Goal: Task Accomplishment & Management: Use online tool/utility

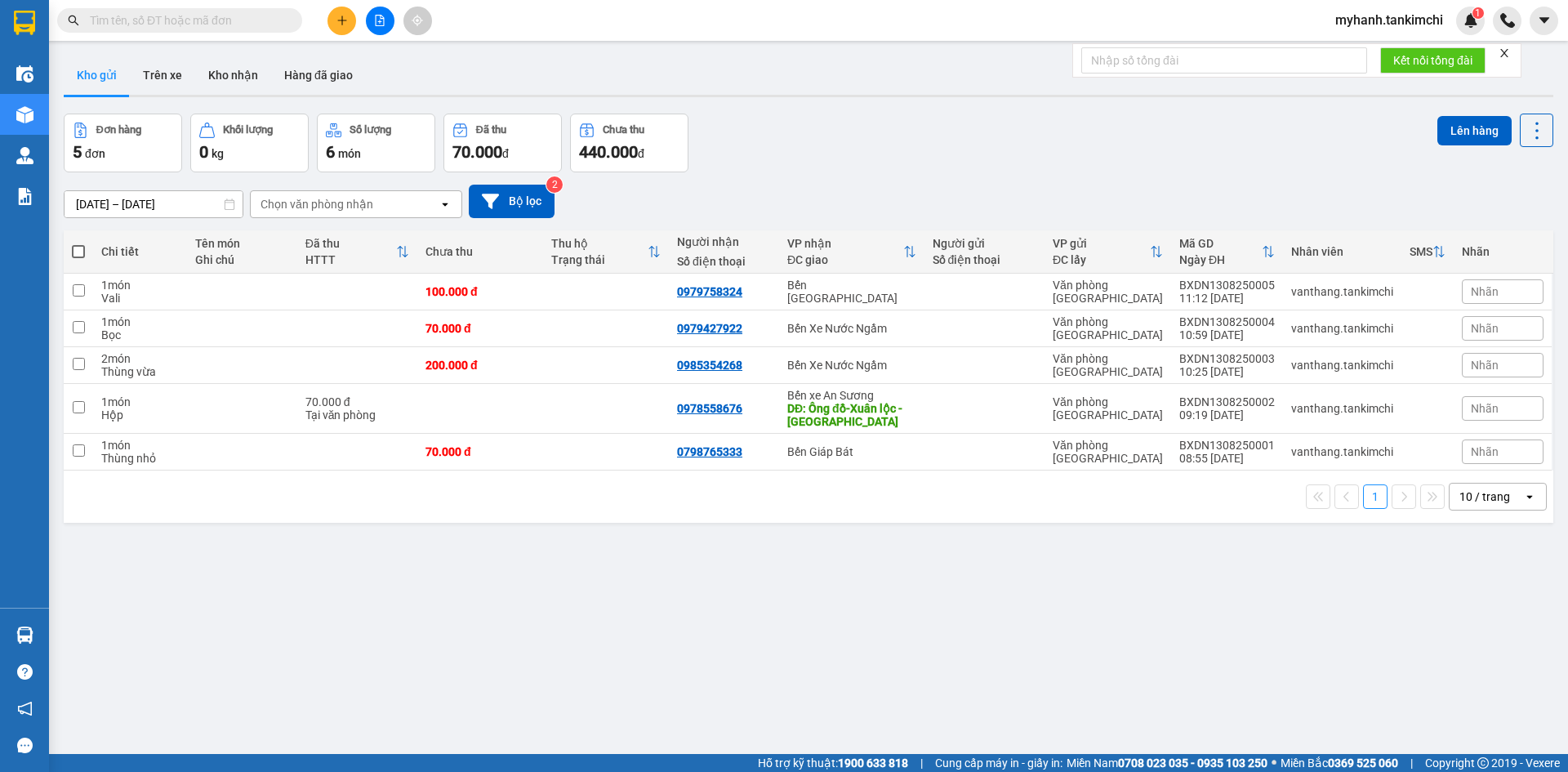
click at [259, 19] on input "text" at bounding box center [186, 20] width 193 height 18
click at [188, 25] on input "text" at bounding box center [186, 20] width 193 height 18
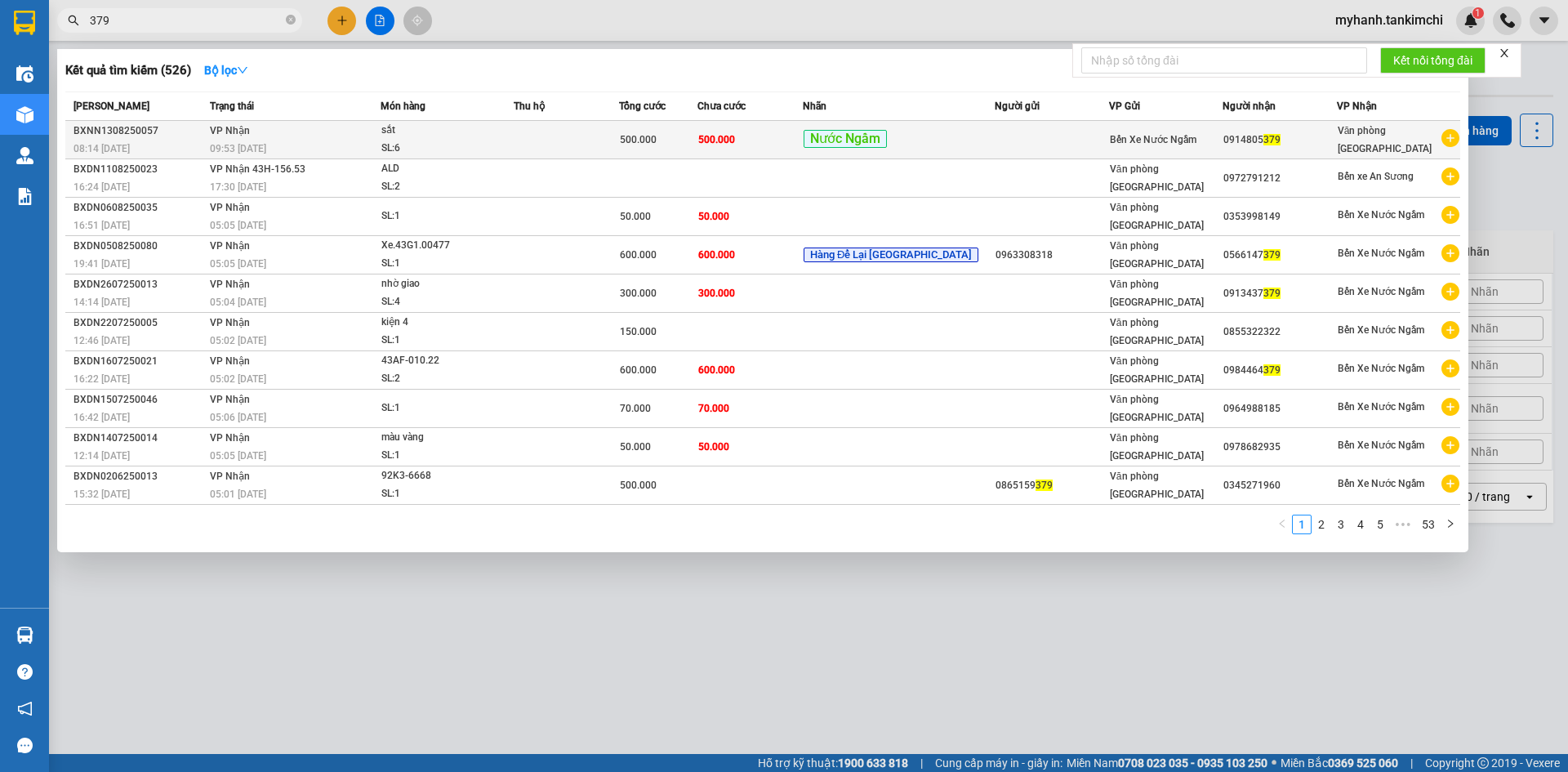
type input "379"
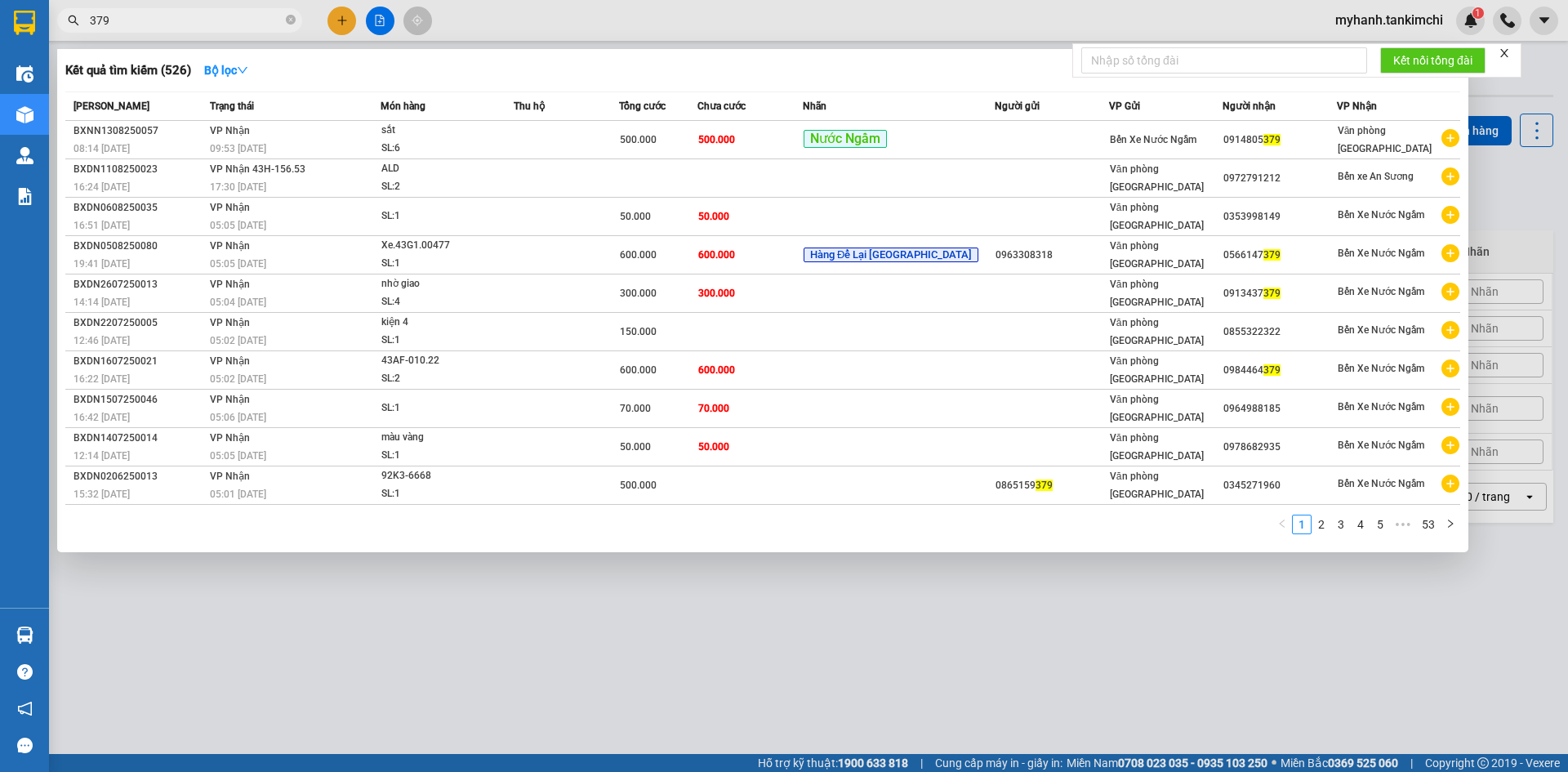
click at [778, 149] on td "500.000" at bounding box center [750, 139] width 105 height 38
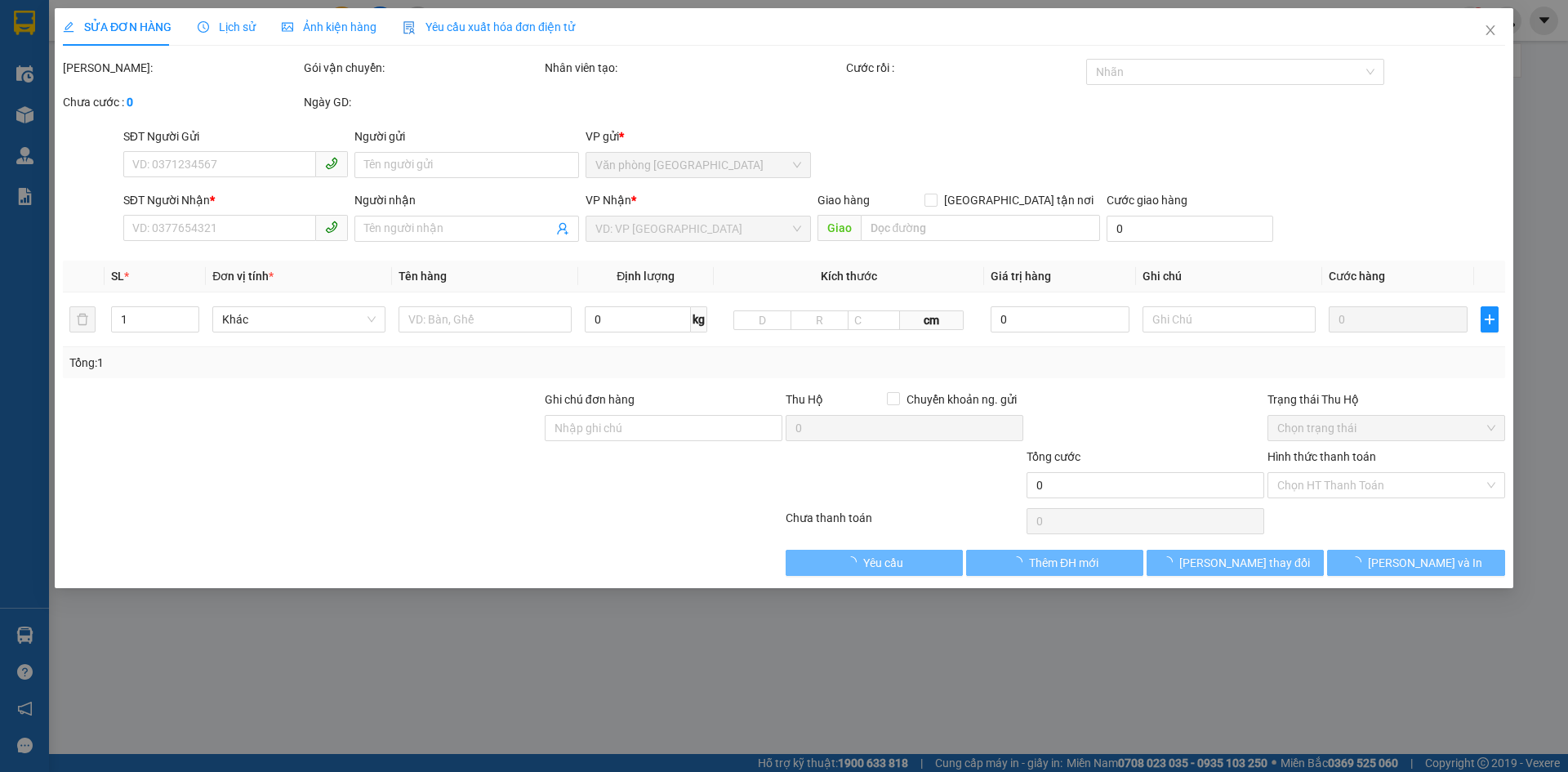
type input "0914805379"
type input "500.000"
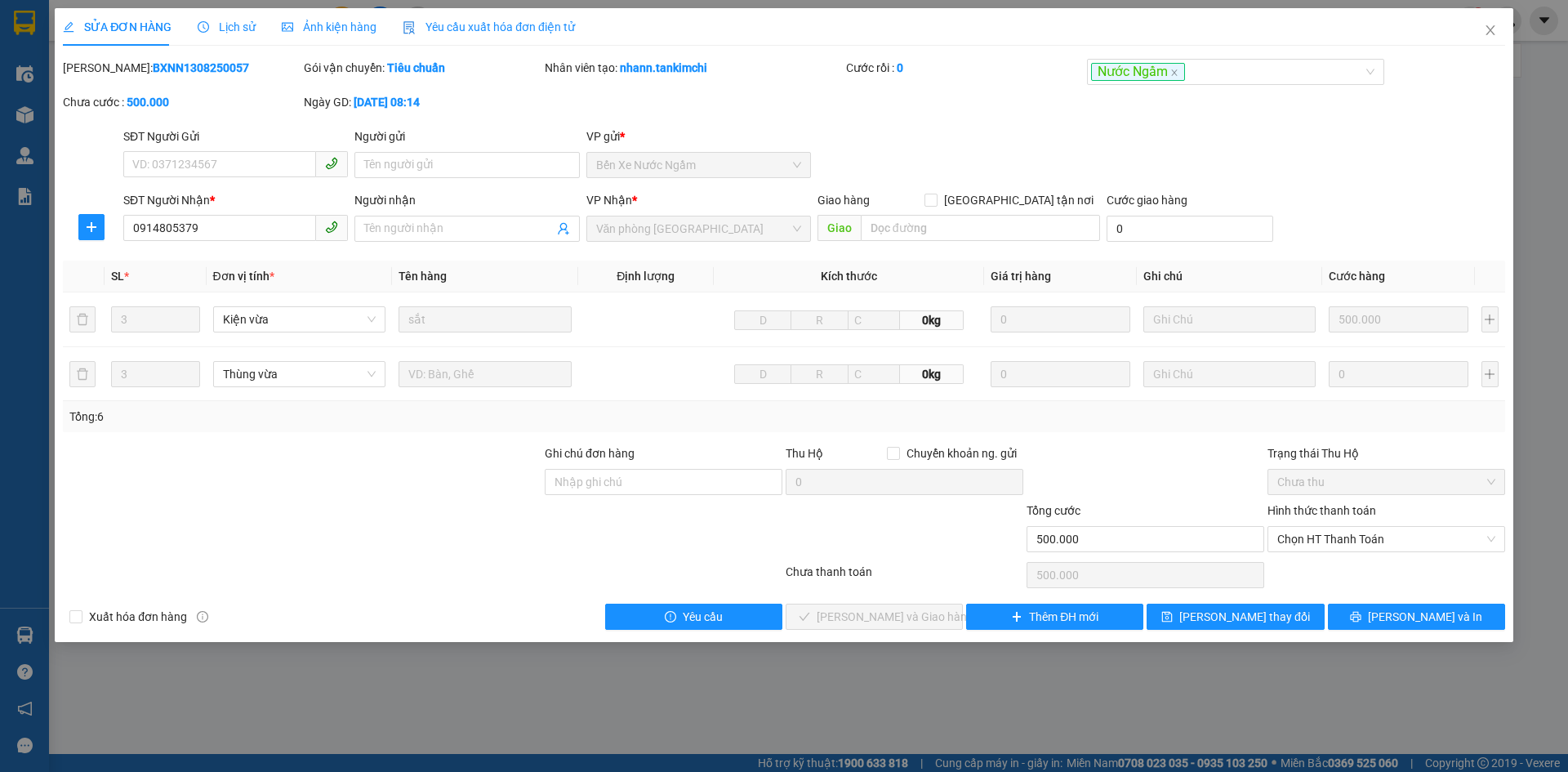
click at [233, 25] on span "Lịch sử" at bounding box center [227, 26] width 58 height 13
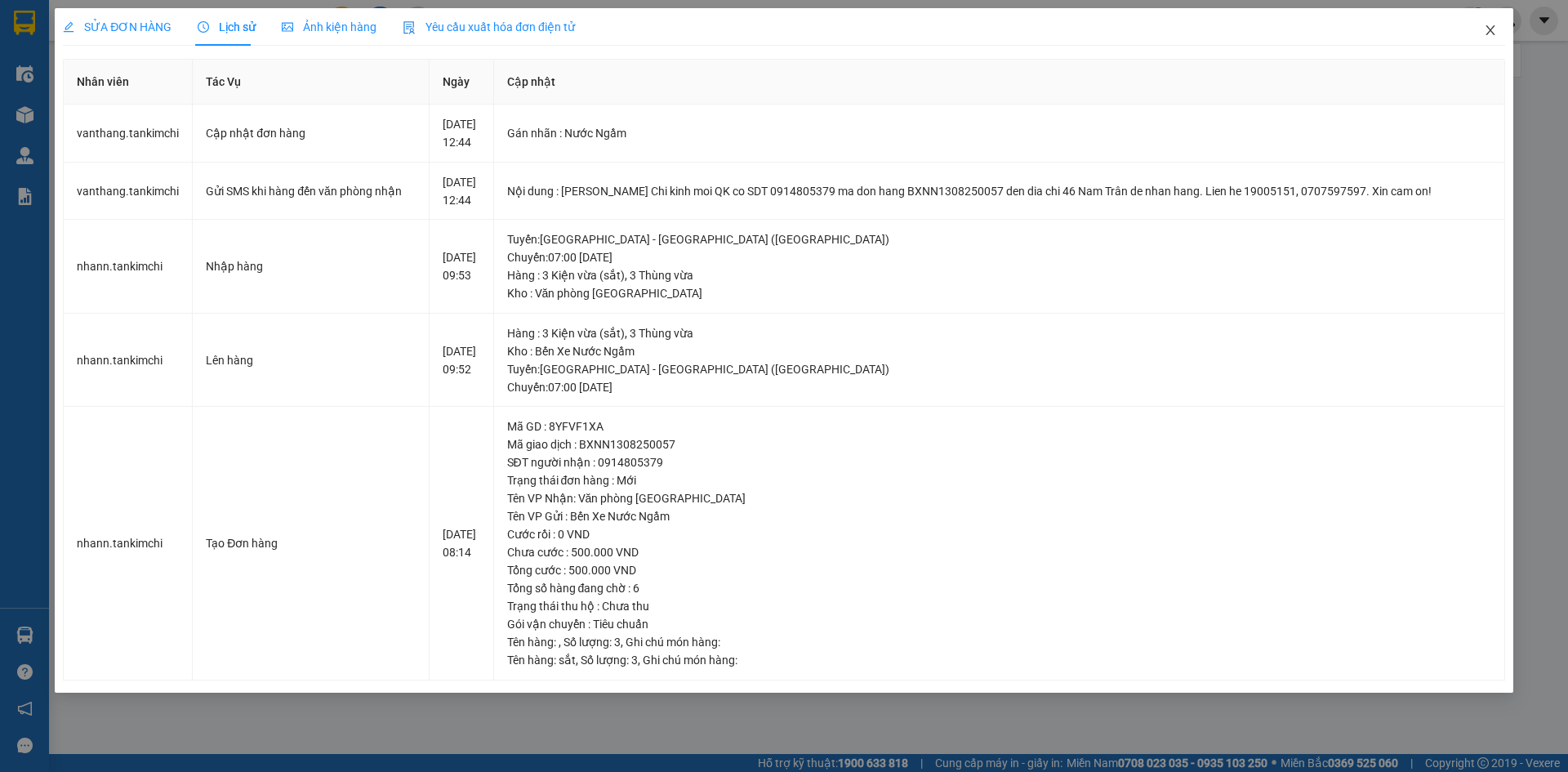
click at [1498, 33] on span "Close" at bounding box center [1491, 31] width 46 height 46
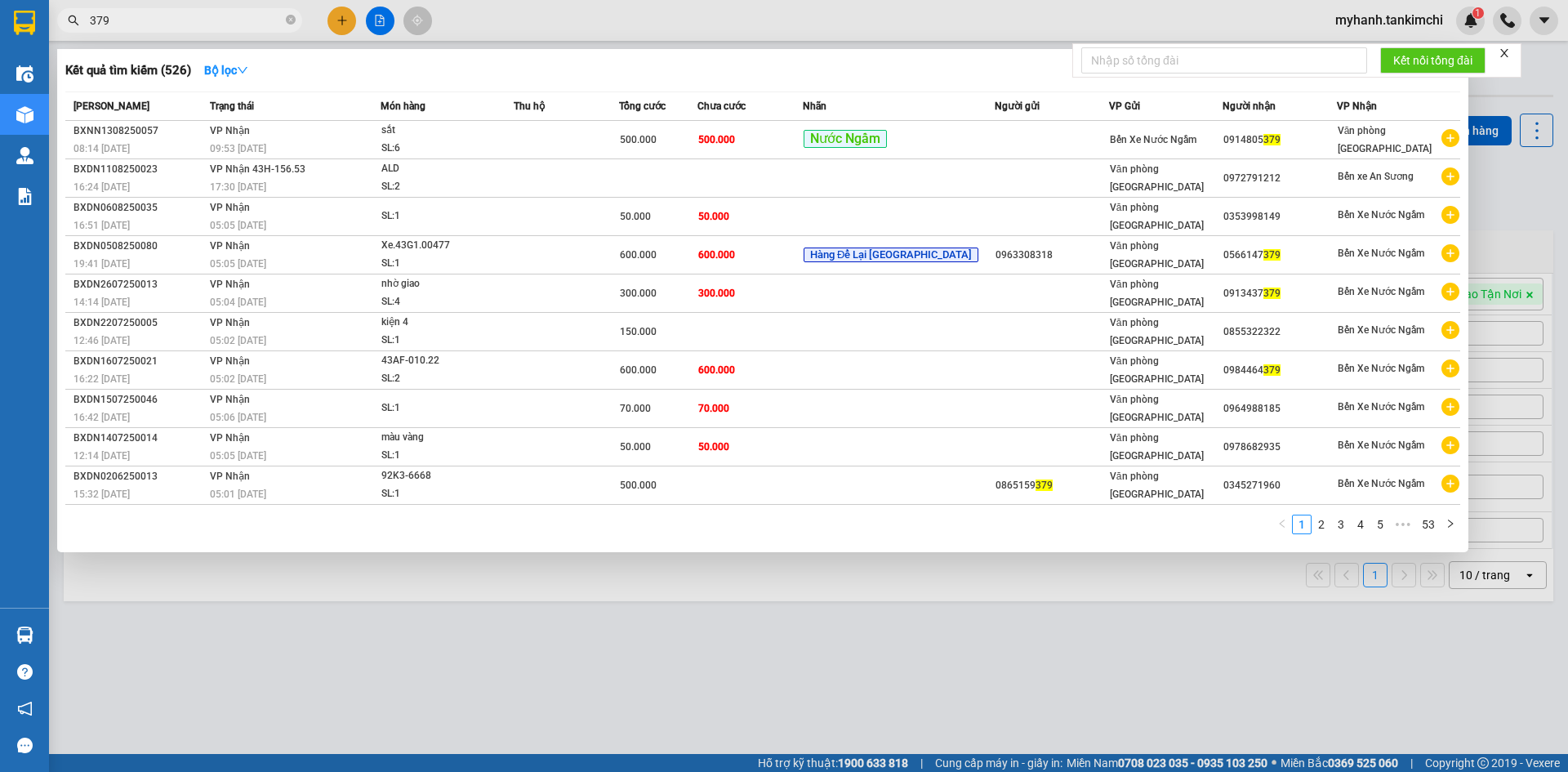
click at [205, 20] on input "379" at bounding box center [186, 20] width 193 height 18
click at [291, 23] on icon "close-circle" at bounding box center [291, 20] width 10 height 10
